Goal: Information Seeking & Learning: Compare options

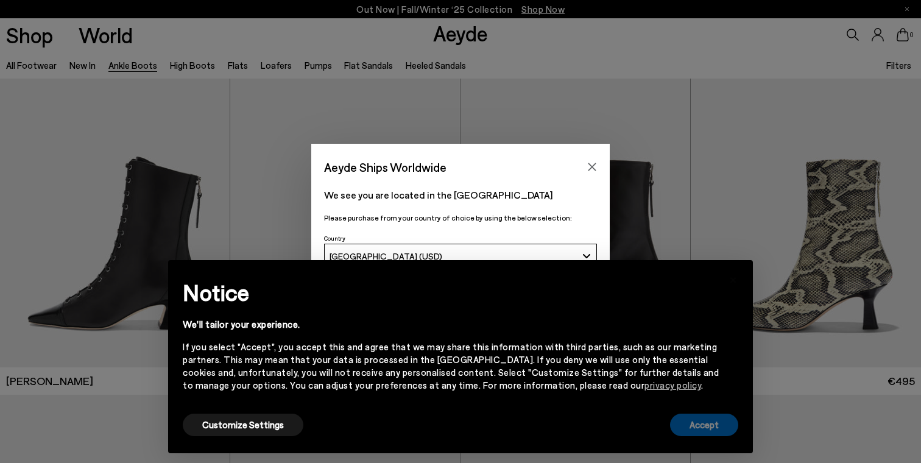
click at [719, 430] on button "Accept" at bounding box center [704, 425] width 68 height 23
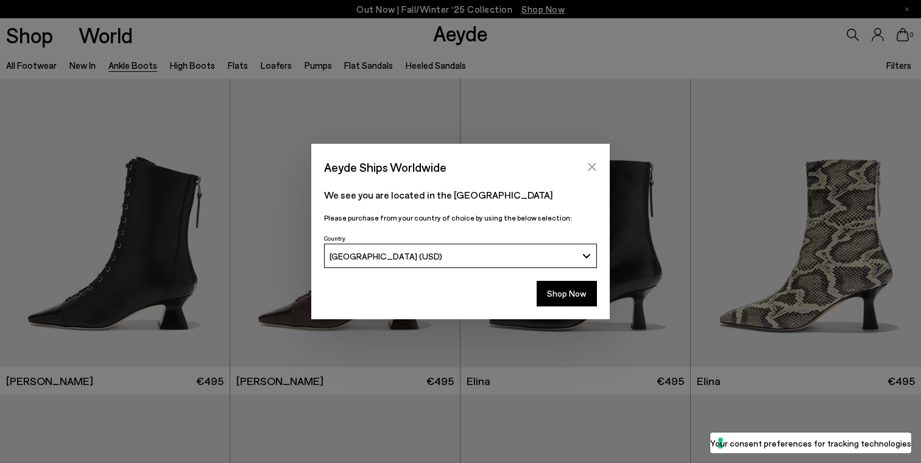
click at [592, 166] on icon "Close" at bounding box center [593, 167] width 8 height 8
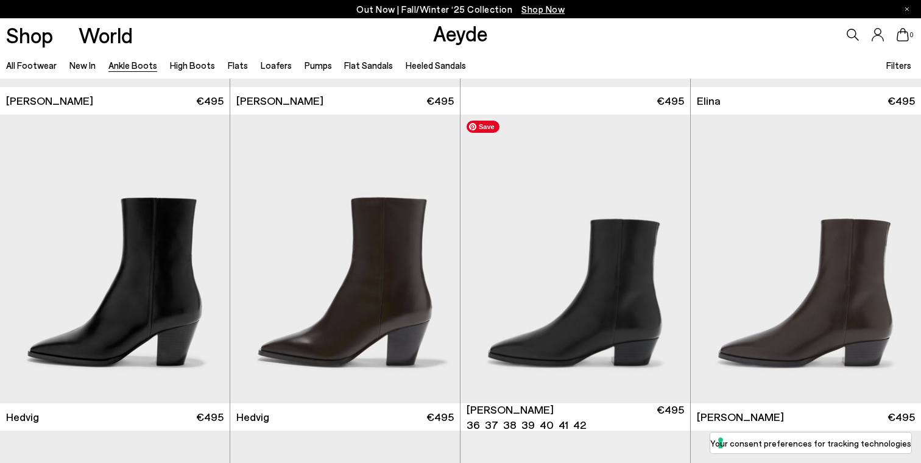
scroll to position [300, 0]
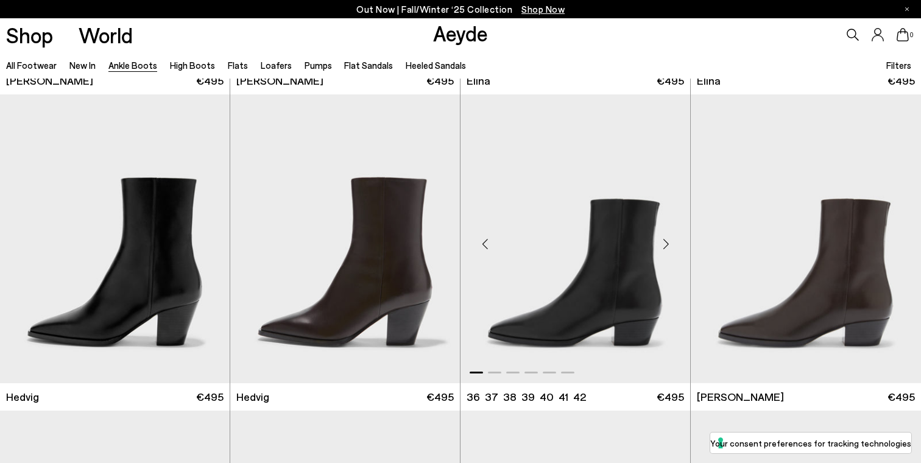
click at [667, 246] on div "Next slide" at bounding box center [666, 243] width 37 height 37
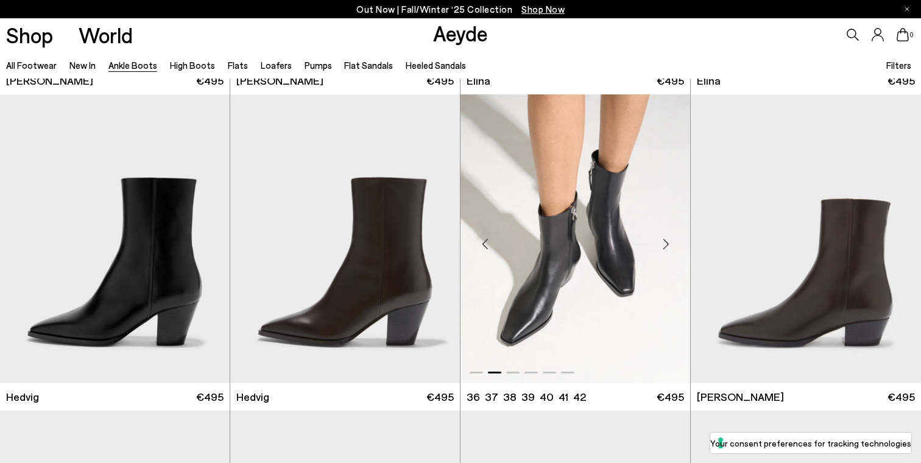
click at [667, 246] on div "Next slide" at bounding box center [666, 243] width 37 height 37
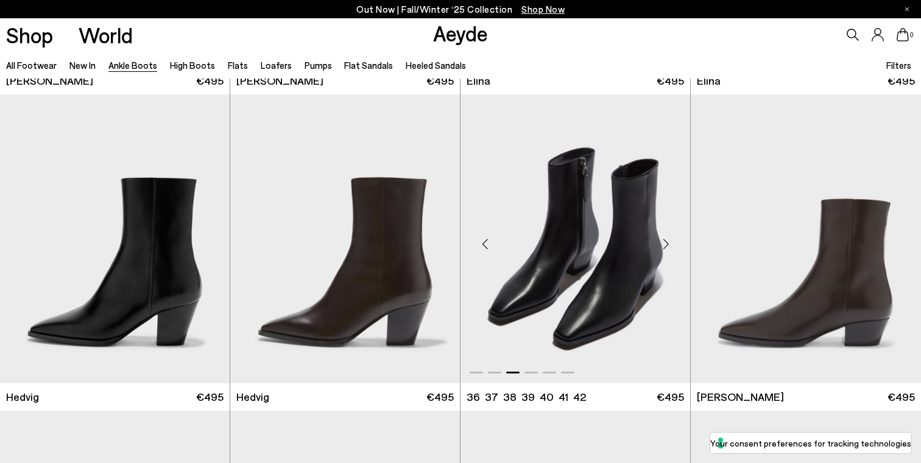
click at [667, 246] on div "Next slide" at bounding box center [666, 243] width 37 height 37
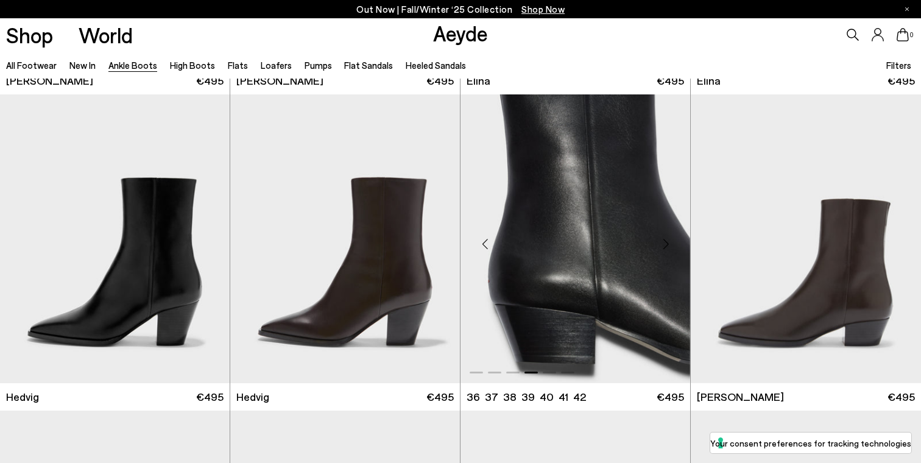
click at [667, 246] on div "Next slide" at bounding box center [666, 243] width 37 height 37
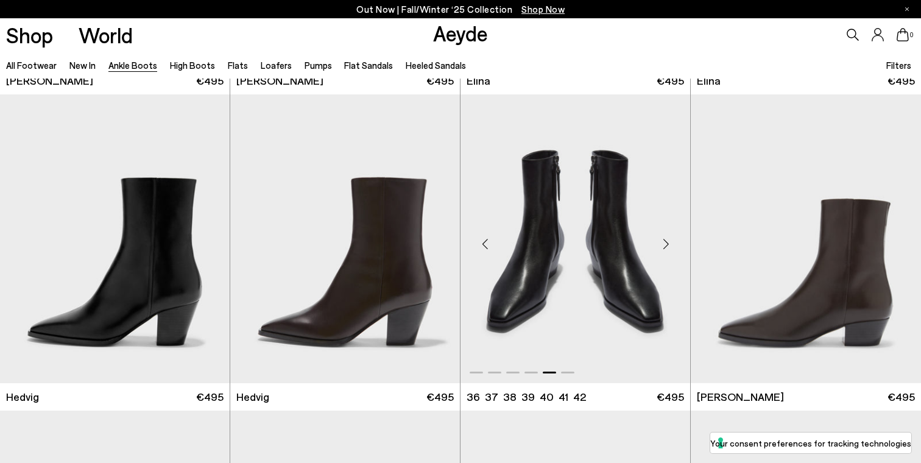
click at [667, 246] on div "Next slide" at bounding box center [666, 243] width 37 height 37
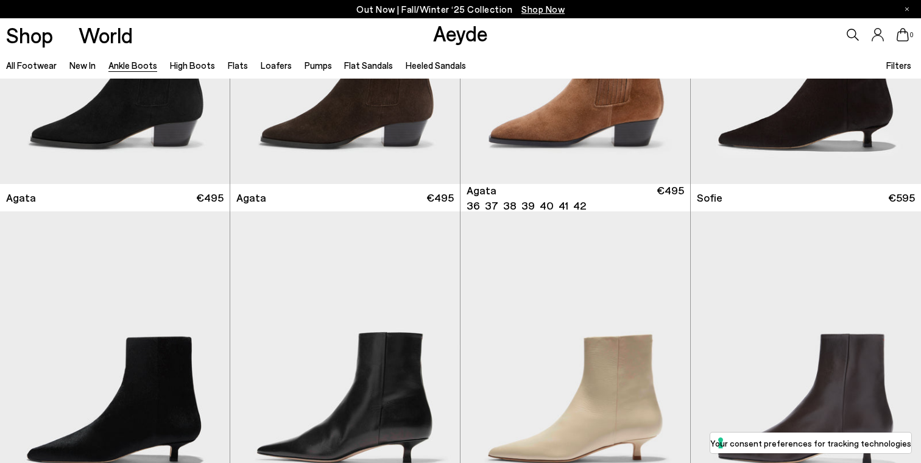
scroll to position [953, 0]
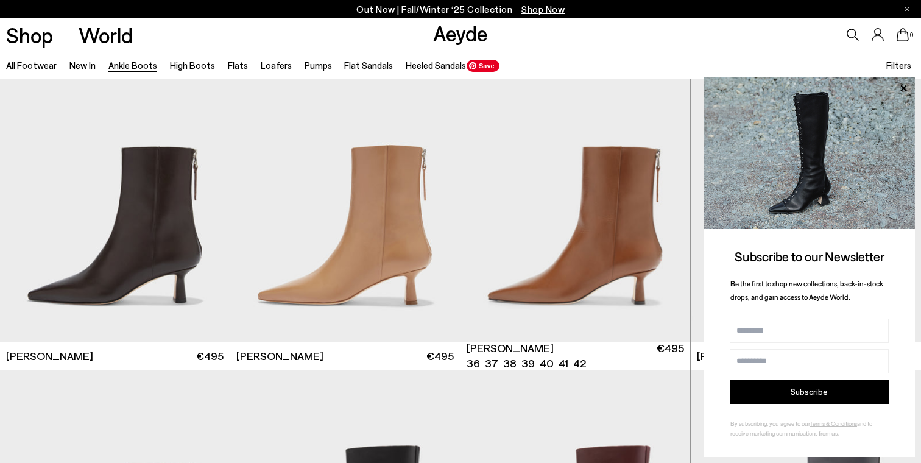
scroll to position [3079, 0]
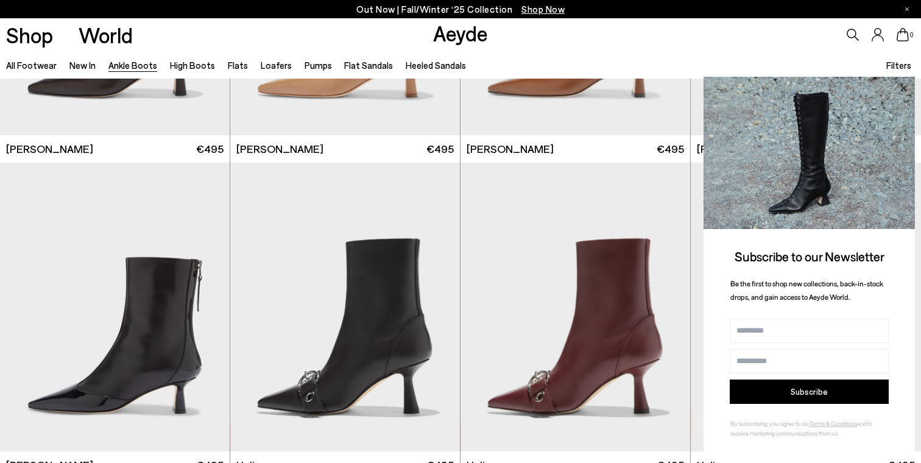
click at [899, 87] on icon at bounding box center [904, 88] width 16 height 16
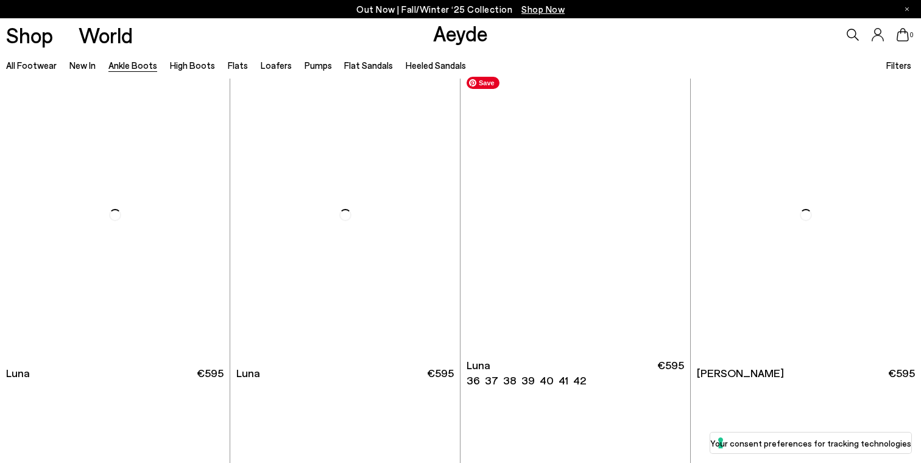
scroll to position [3807, 0]
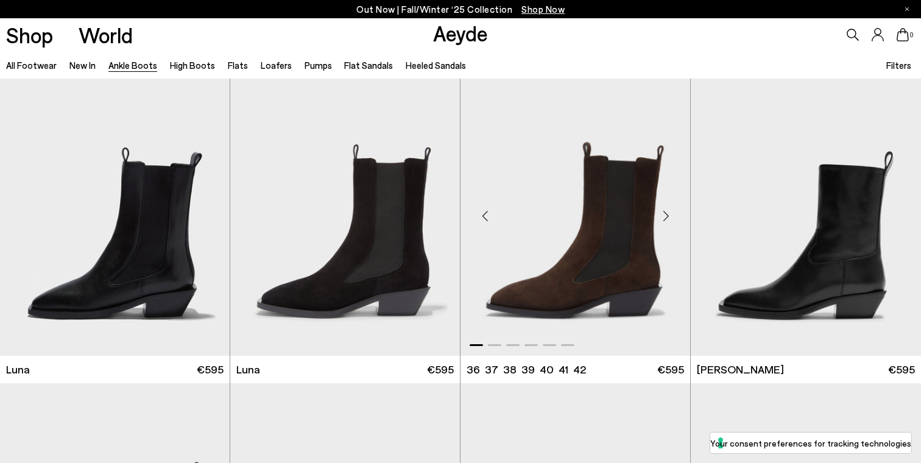
click at [668, 215] on div "Next slide" at bounding box center [666, 216] width 37 height 37
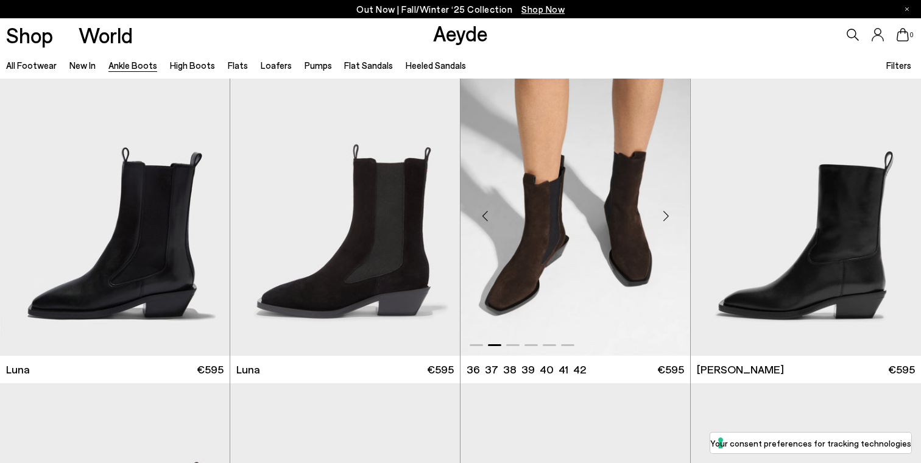
click at [668, 215] on div "Next slide" at bounding box center [666, 216] width 37 height 37
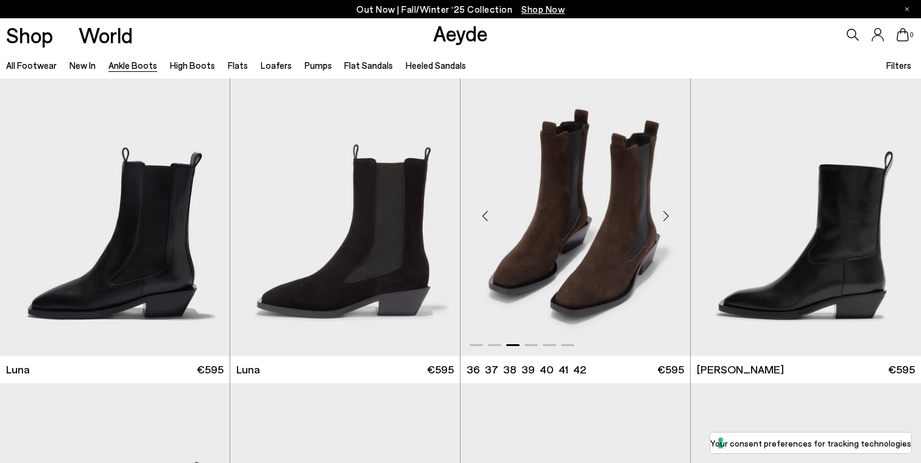
click at [668, 215] on div "Next slide" at bounding box center [666, 216] width 37 height 37
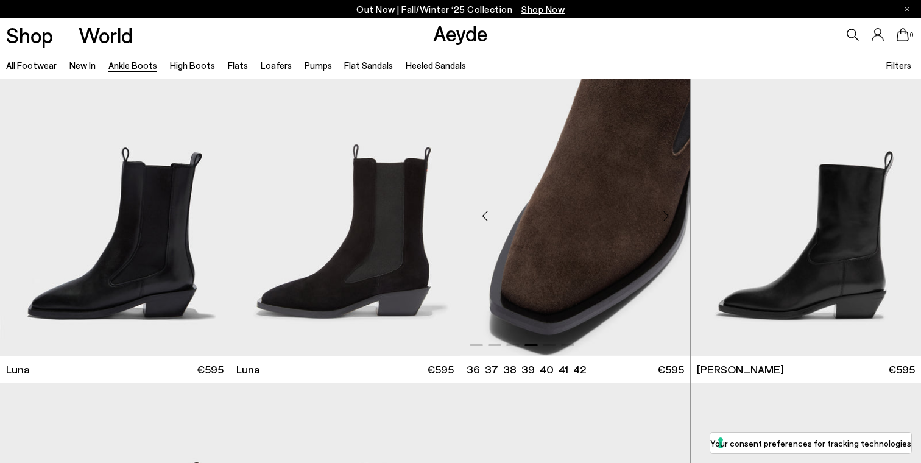
click at [668, 215] on div "Next slide" at bounding box center [666, 216] width 37 height 37
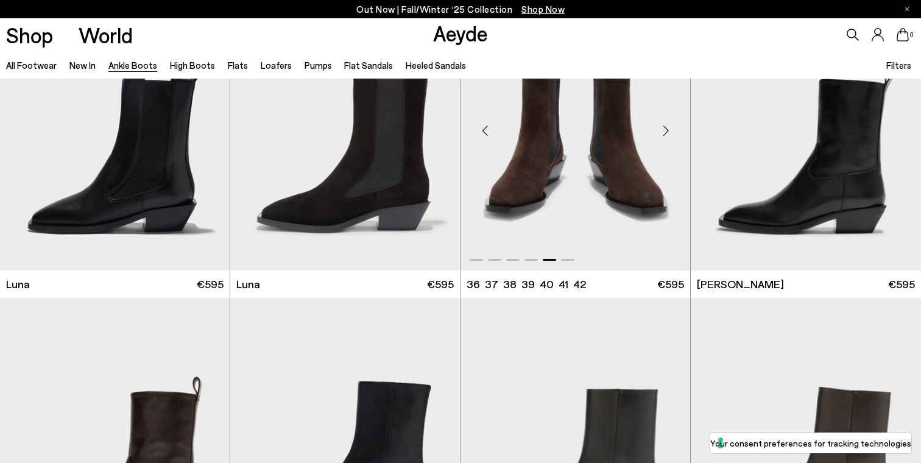
scroll to position [3841, 0]
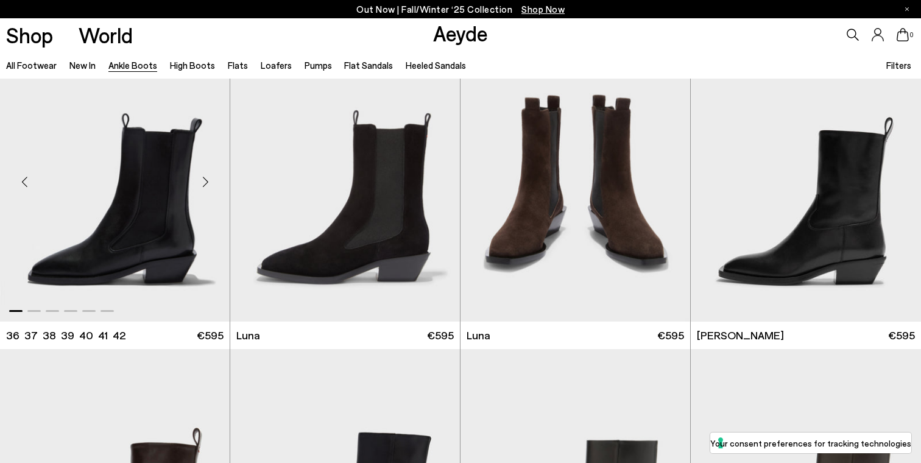
click at [204, 182] on div "Next slide" at bounding box center [205, 182] width 37 height 37
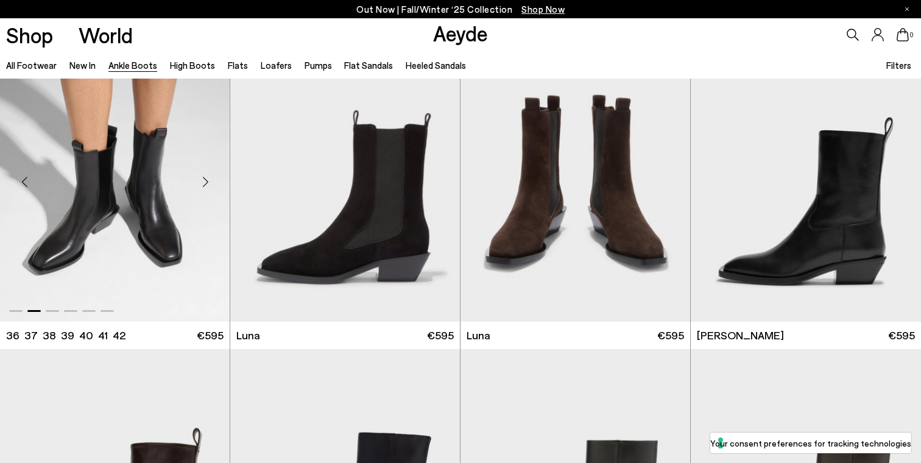
click at [204, 182] on div "Next slide" at bounding box center [205, 182] width 37 height 37
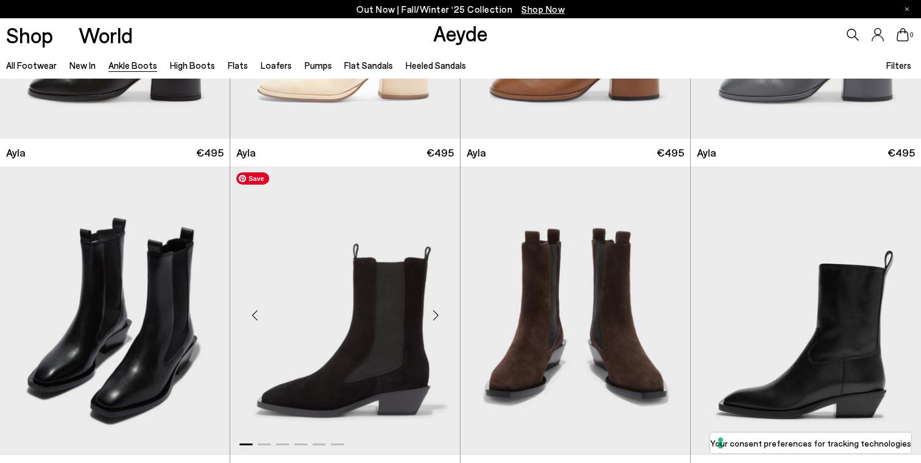
scroll to position [3714, 0]
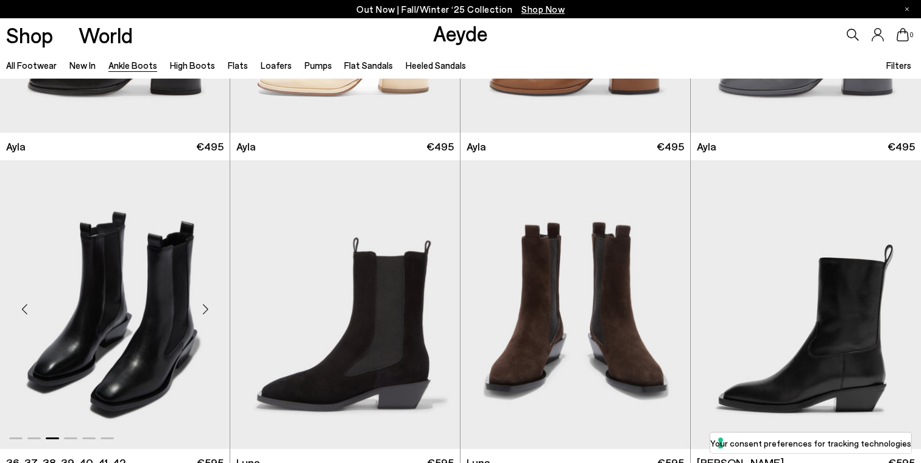
click at [209, 310] on div "Next slide" at bounding box center [205, 309] width 37 height 37
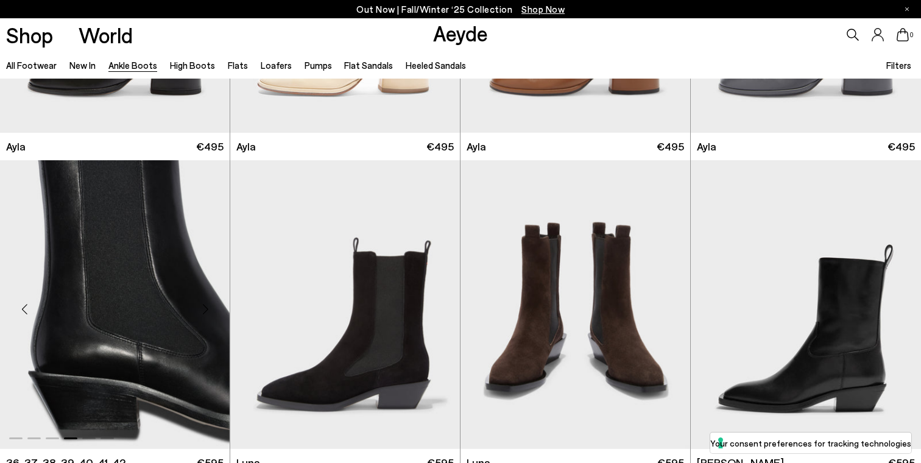
click at [209, 310] on div "Next slide" at bounding box center [205, 309] width 37 height 37
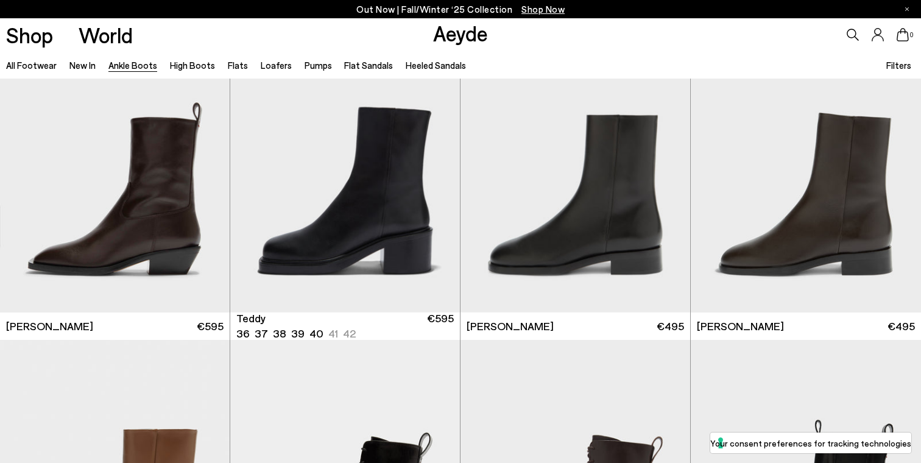
scroll to position [4196, 0]
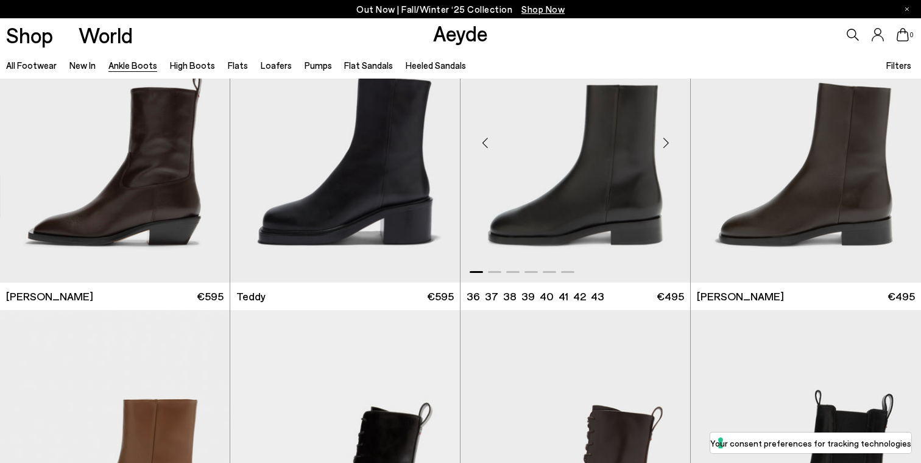
click at [660, 140] on div "Next slide" at bounding box center [666, 143] width 37 height 37
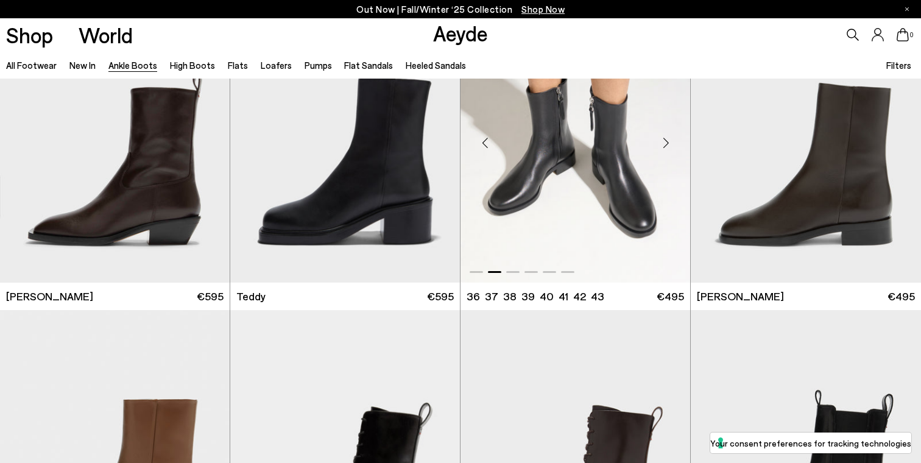
click at [663, 141] on div "Next slide" at bounding box center [666, 143] width 37 height 37
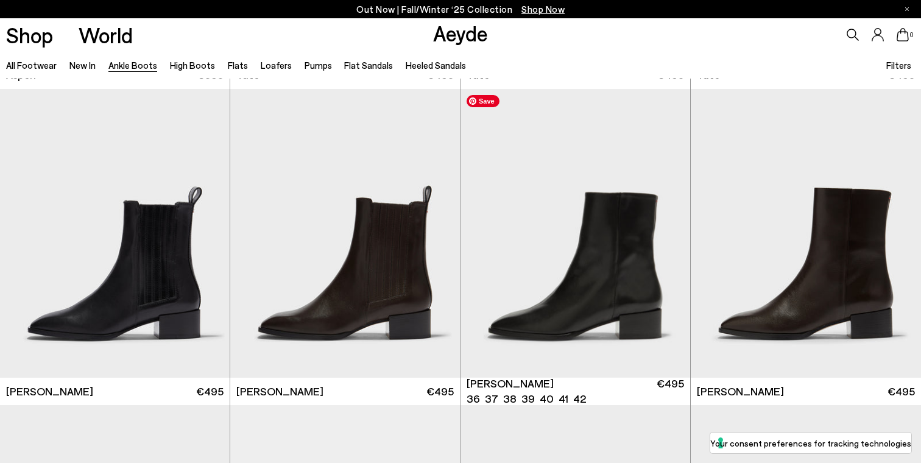
scroll to position [5450, 0]
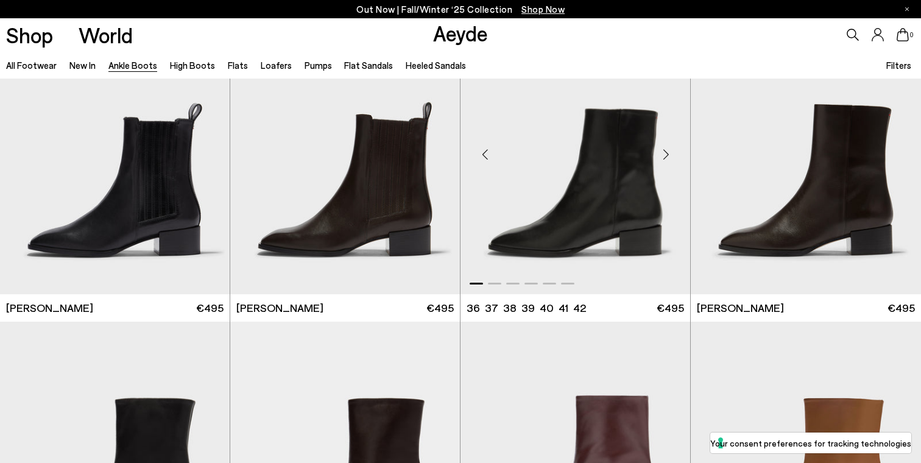
click at [670, 152] on div "Next slide" at bounding box center [666, 155] width 37 height 37
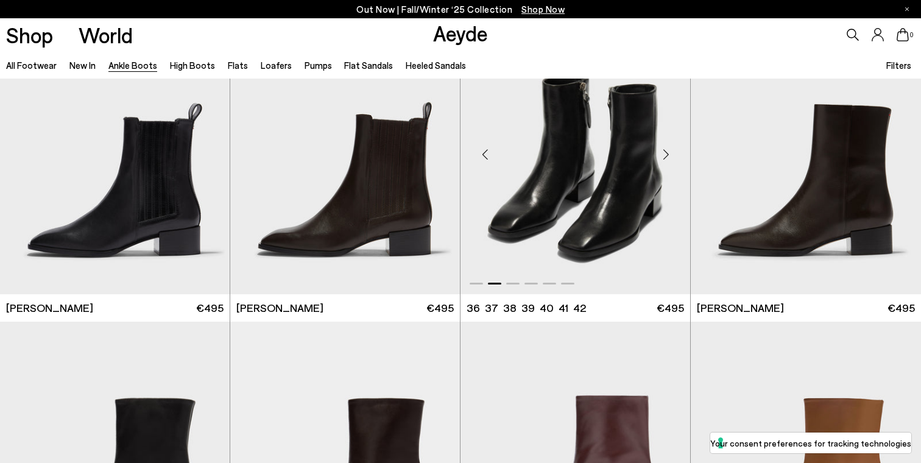
click at [670, 155] on div "Next slide" at bounding box center [666, 155] width 37 height 37
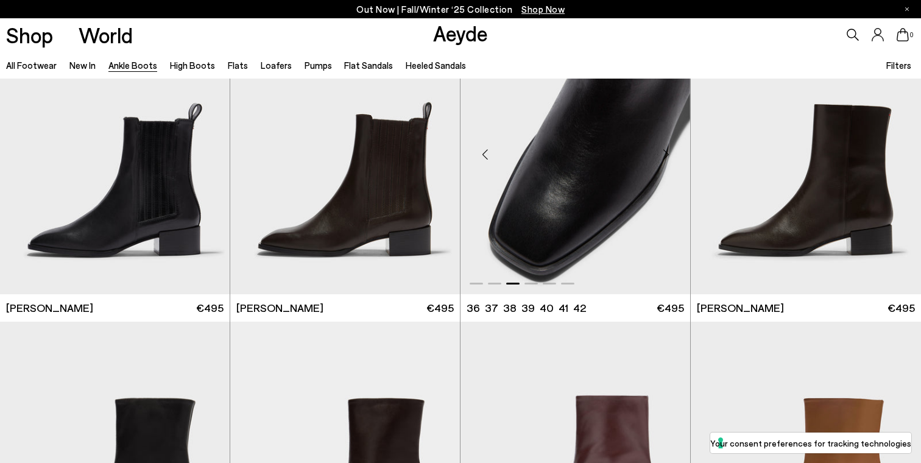
click at [670, 155] on div "Next slide" at bounding box center [666, 155] width 37 height 37
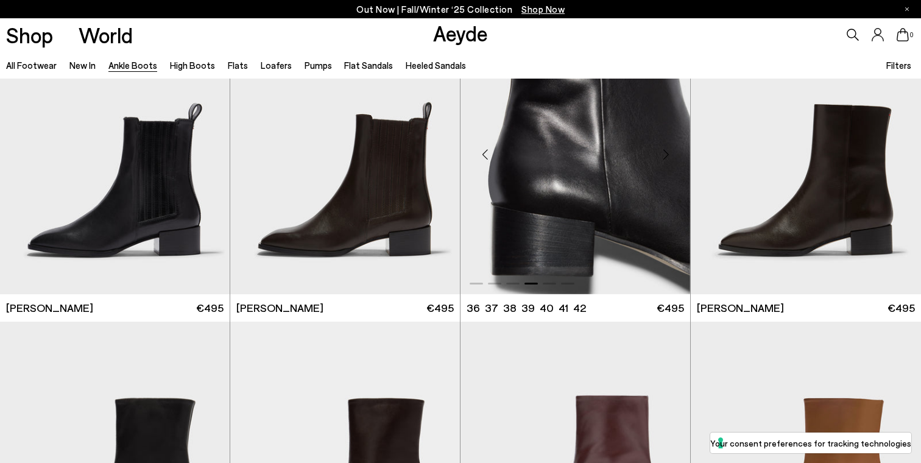
click at [669, 152] on div "Next slide" at bounding box center [666, 155] width 37 height 37
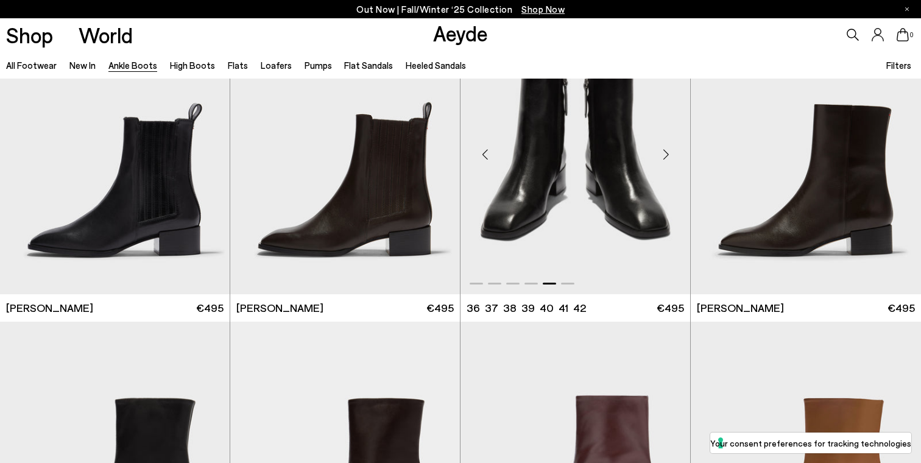
click at [669, 152] on div "Next slide" at bounding box center [666, 155] width 37 height 37
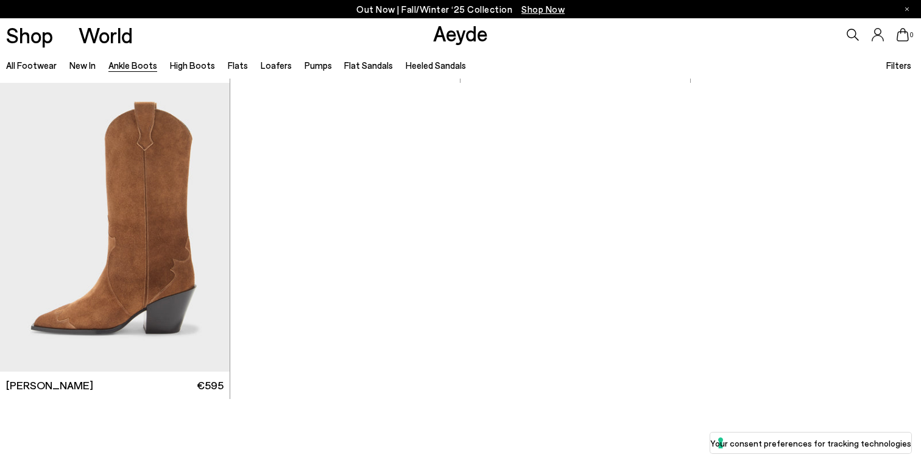
scroll to position [6649, 0]
